Goal: Obtain resource: Download file/media

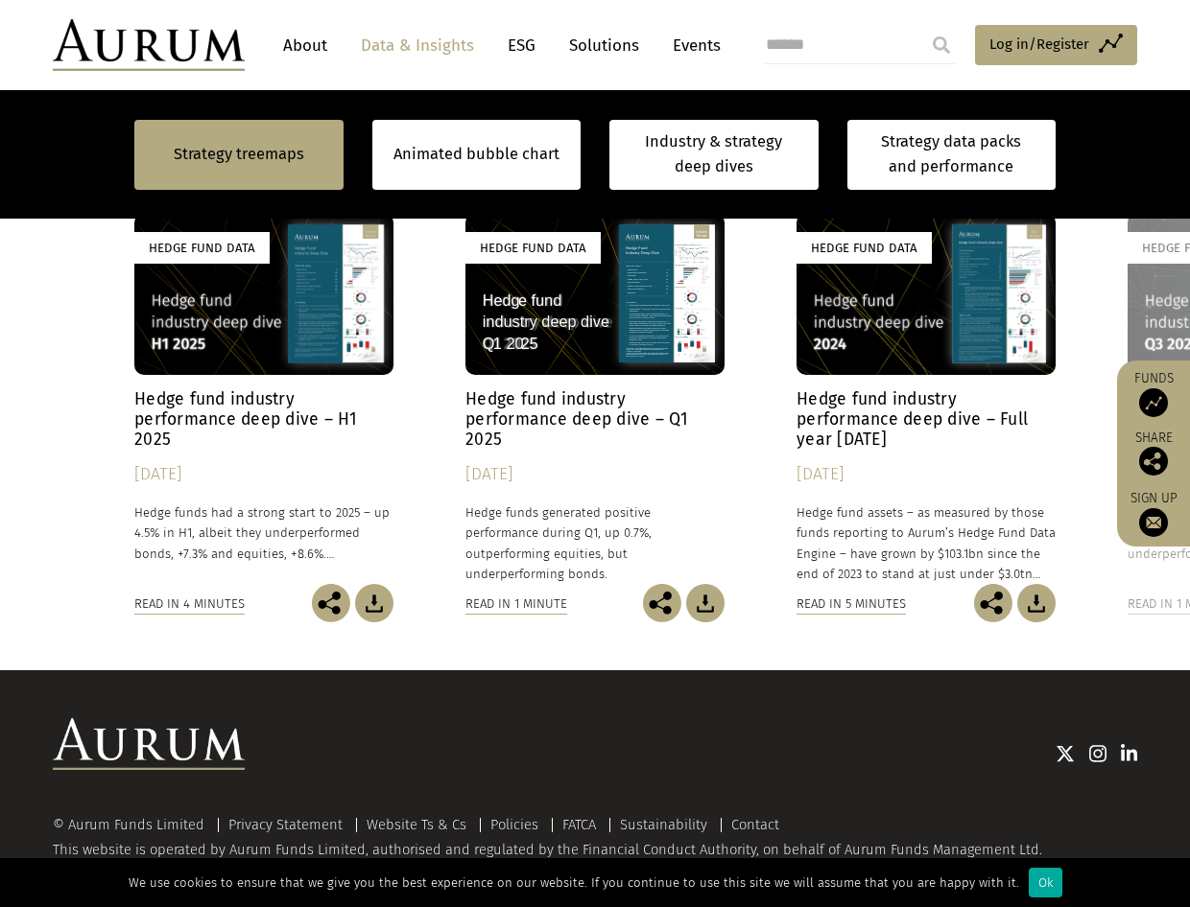
scroll to position [1619, 0]
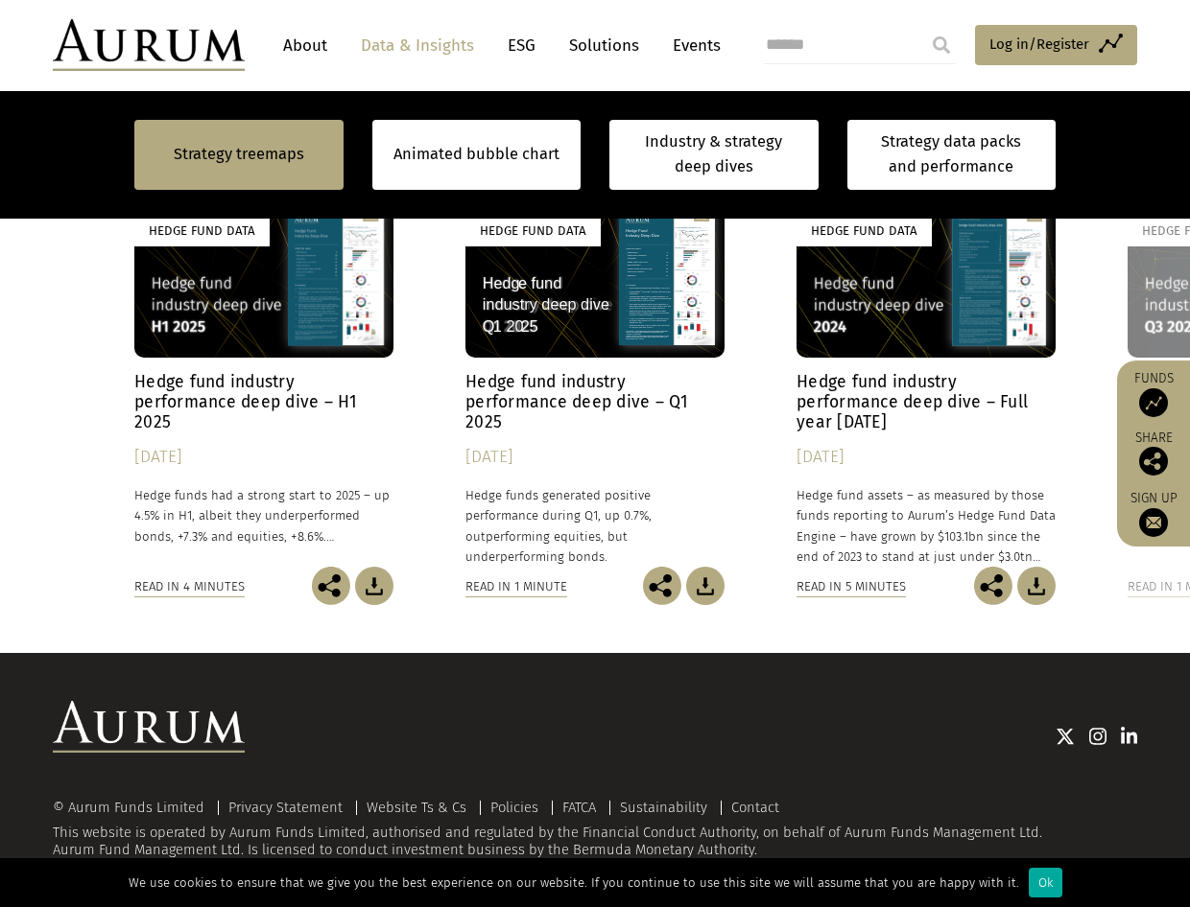
click at [246, 406] on h4 "Hedge fund industry performance deep dive – H1 2025" at bounding box center [263, 402] width 259 height 60
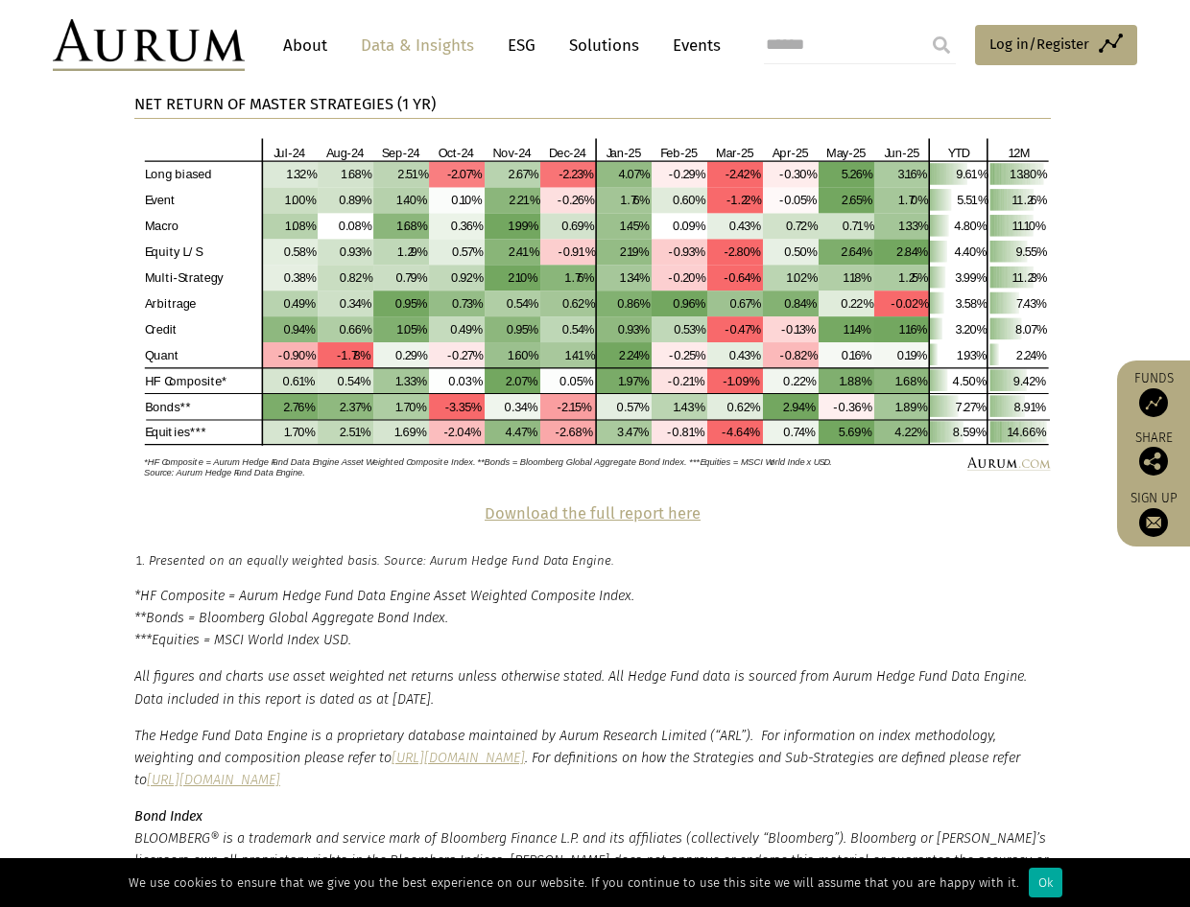
scroll to position [4221, 0]
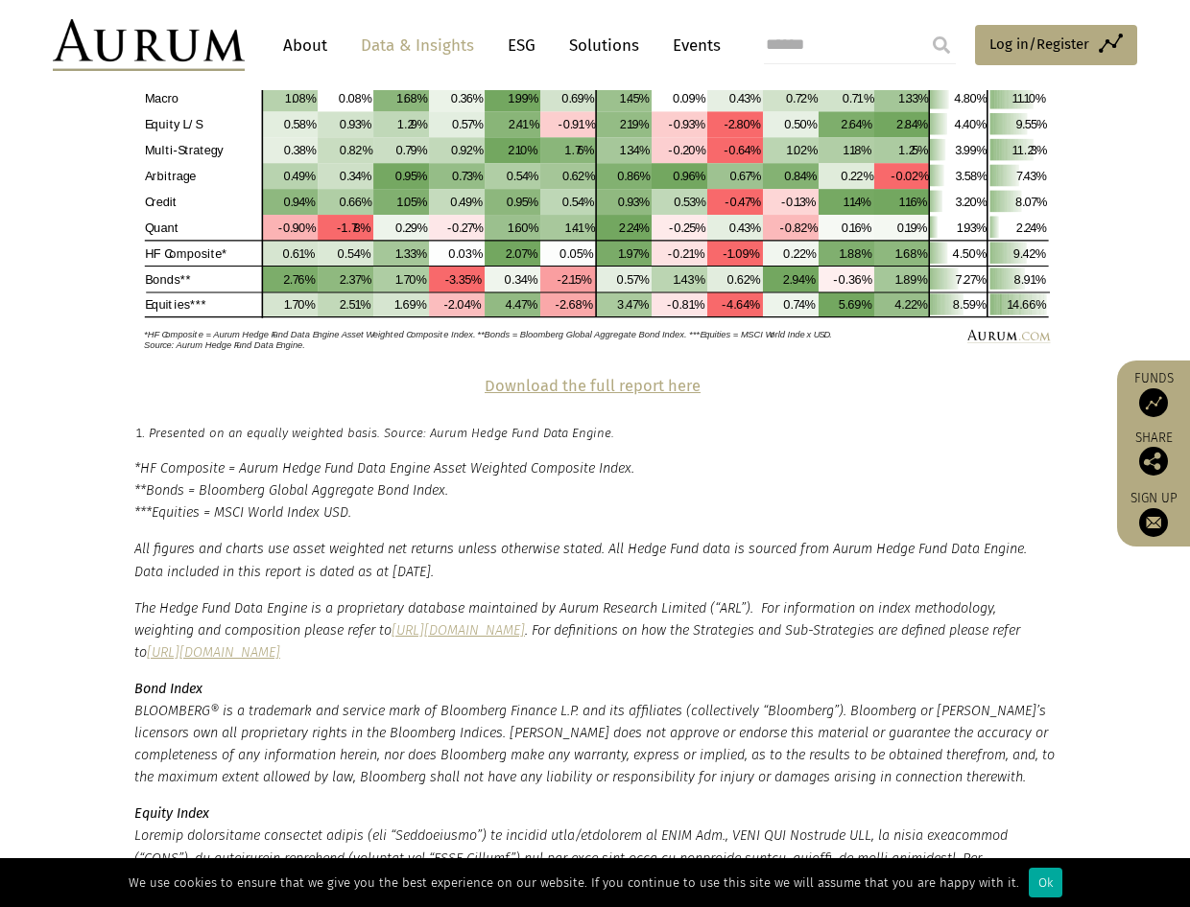
click at [647, 377] on strong "Download the full report here" at bounding box center [592, 386] width 216 height 18
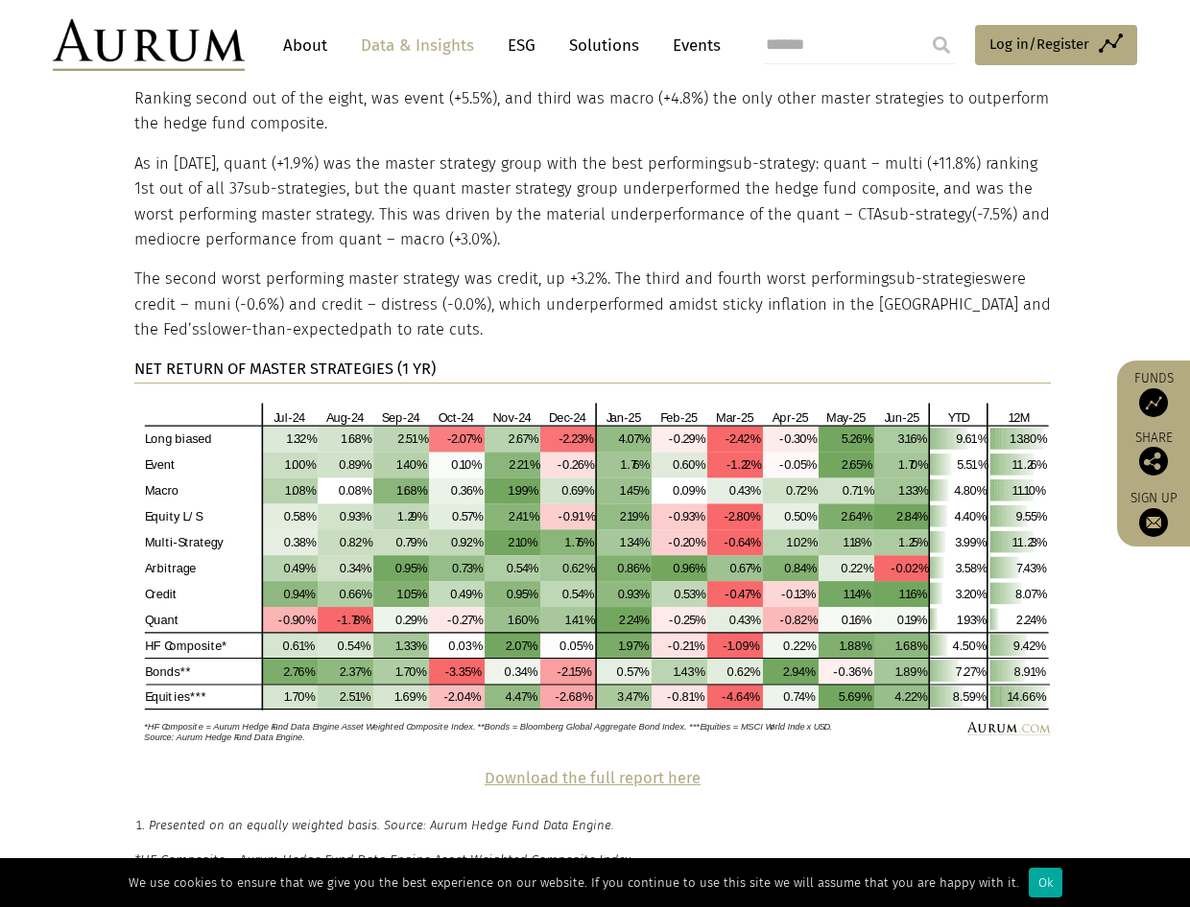
scroll to position [3741, 0]
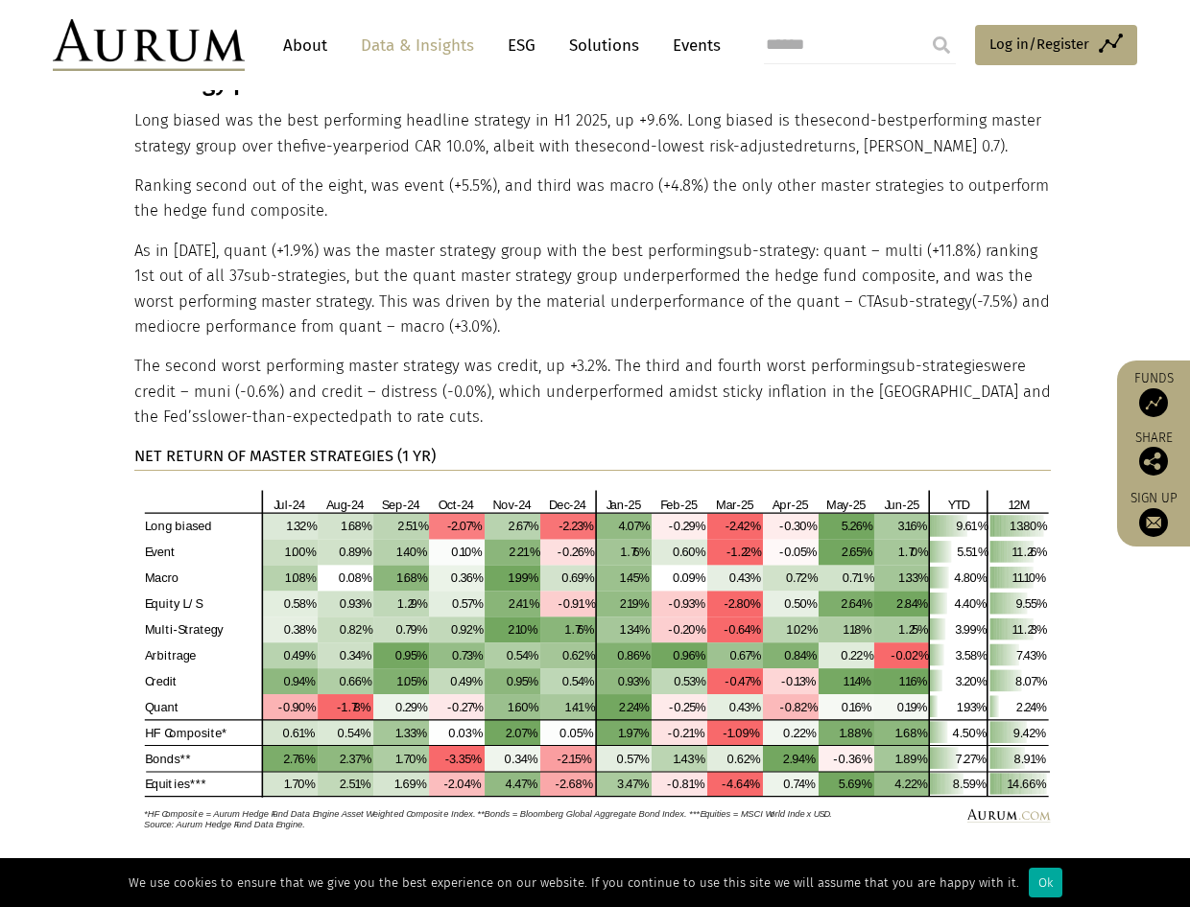
click at [721, 444] on p "NET RETURN OF MASTER STRATEGIES (1 YR)" at bounding box center [592, 457] width 916 height 26
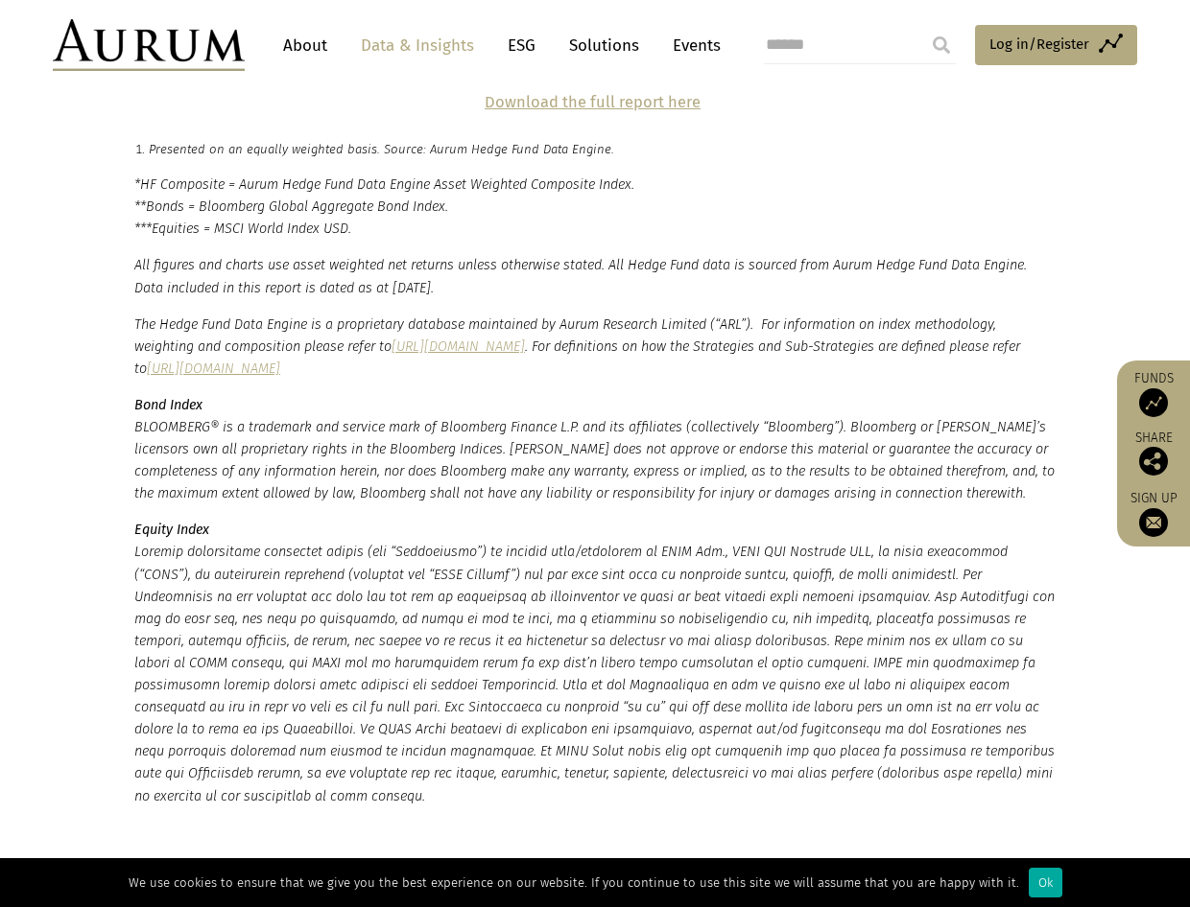
scroll to position [4221, 0]
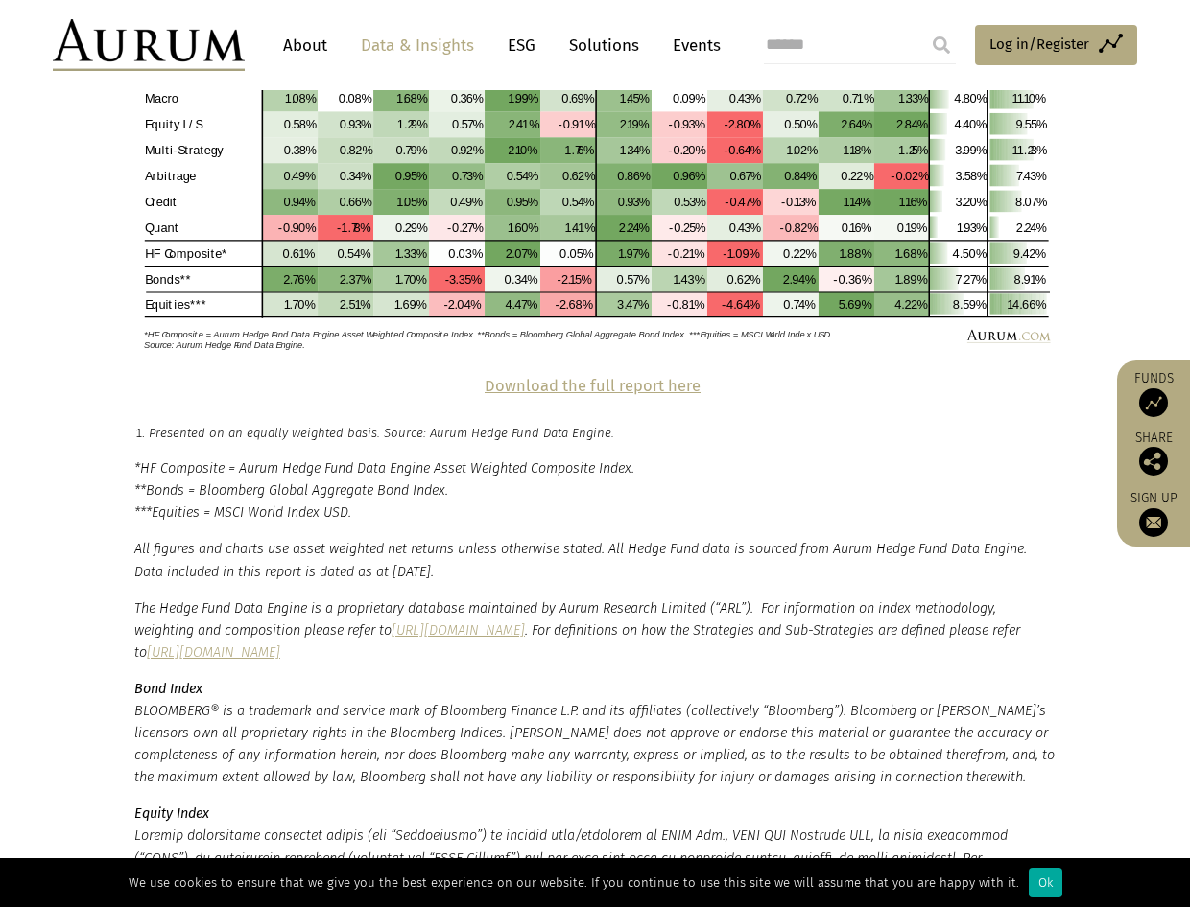
click at [630, 377] on strong "Download the full report here" at bounding box center [592, 386] width 216 height 18
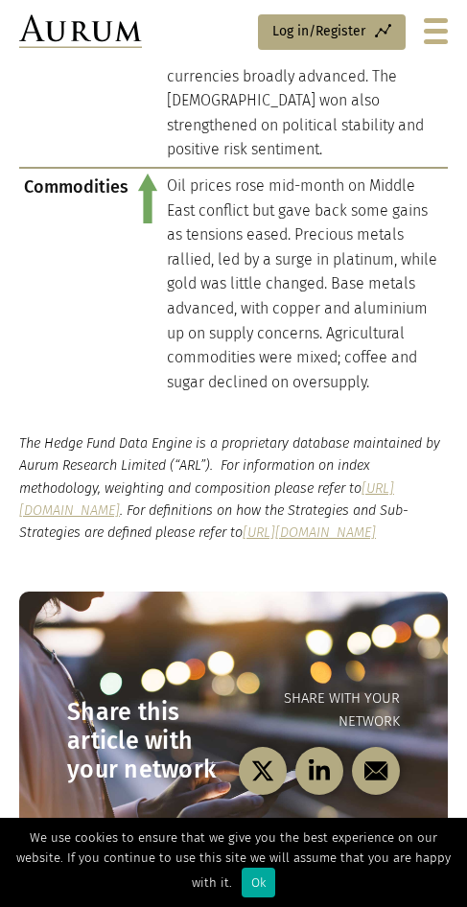
scroll to position [3741, 0]
